Goal: Check status

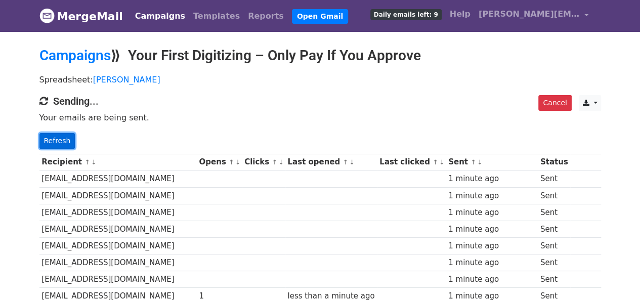
click at [47, 142] on link "Refresh" at bounding box center [57, 141] width 36 height 16
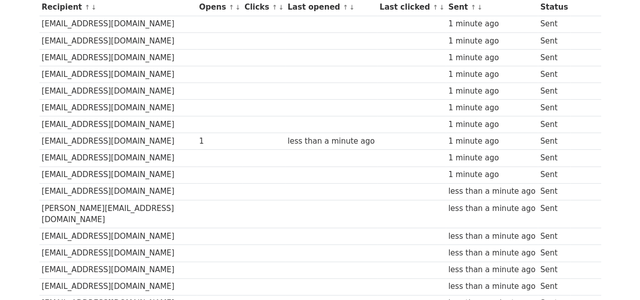
scroll to position [202, 0]
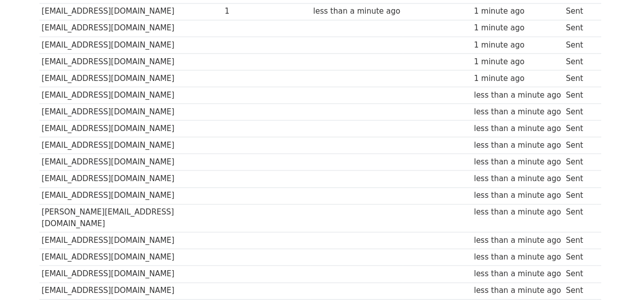
scroll to position [669, 0]
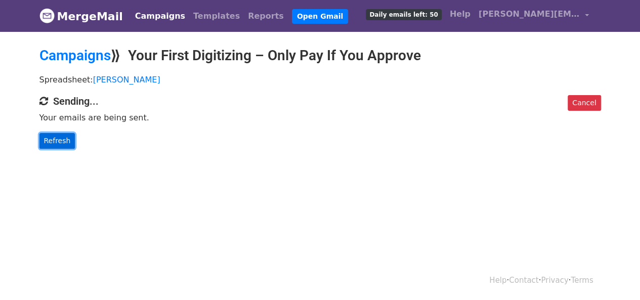
click at [56, 139] on link "Refresh" at bounding box center [57, 141] width 36 height 16
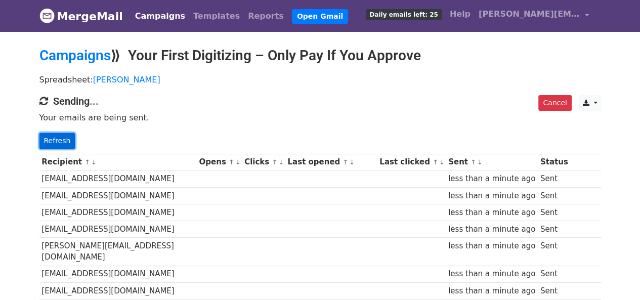
click at [52, 135] on link "Refresh" at bounding box center [57, 141] width 36 height 16
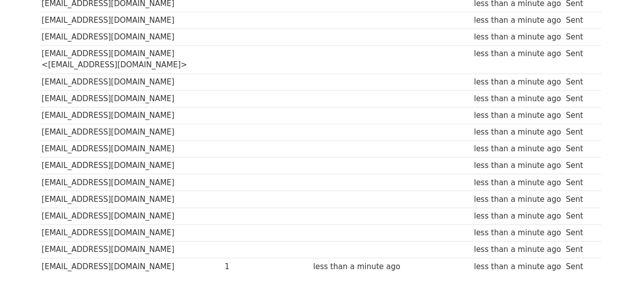
scroll to position [786, 0]
